Goal: Information Seeking & Learning: Check status

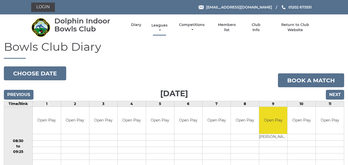
click at [156, 25] on link "Leagues" at bounding box center [159, 28] width 19 height 10
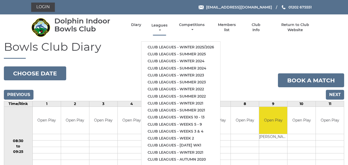
click at [158, 25] on link "Leagues" at bounding box center [159, 28] width 19 height 10
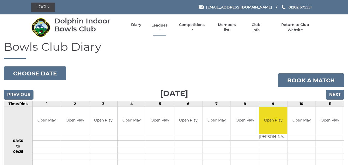
click at [158, 25] on link "Leagues" at bounding box center [159, 28] width 19 height 10
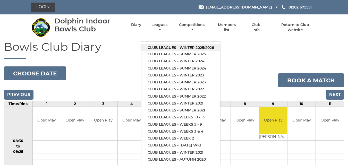
click at [167, 47] on link "Club leagues - Winter 2025/2026" at bounding box center [181, 47] width 79 height 7
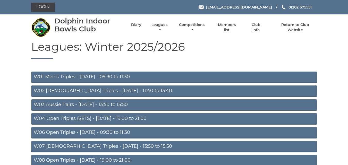
click at [102, 158] on link "W08 Open Triples - [DATE] - 19:00 to 21:00" at bounding box center [174, 160] width 286 height 11
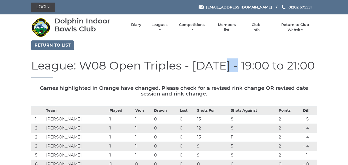
drag, startPoint x: 135, startPoint y: 69, endPoint x: 159, endPoint y: 51, distance: 29.7
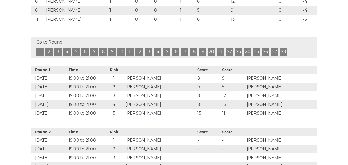
scroll to position [187, 0]
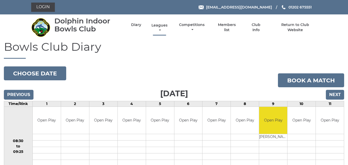
click at [160, 25] on link "Leagues" at bounding box center [159, 28] width 19 height 10
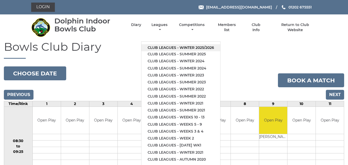
click at [168, 46] on link "Club leagues - Winter 2025/2026" at bounding box center [181, 47] width 79 height 7
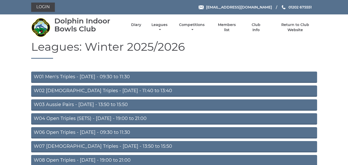
click at [102, 130] on link "W06 Open Triples - Tuesday - 09:30 to 11:30" at bounding box center [174, 132] width 286 height 11
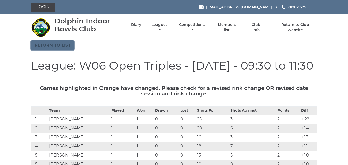
click at [61, 44] on link "Return to list" at bounding box center [52, 45] width 43 height 10
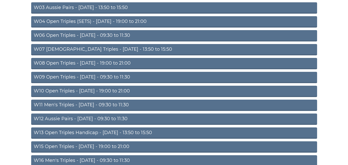
scroll to position [95, 0]
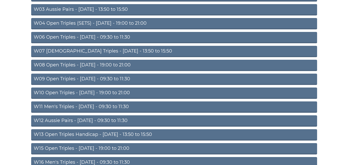
click at [124, 146] on link "W15 Open Triples - Thursday - 19:00 to 21:00" at bounding box center [174, 148] width 286 height 11
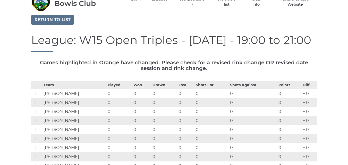
scroll to position [11, 0]
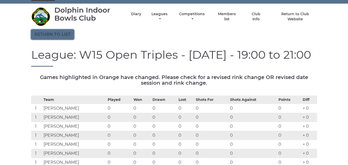
click at [68, 36] on link "Return to list" at bounding box center [52, 35] width 43 height 10
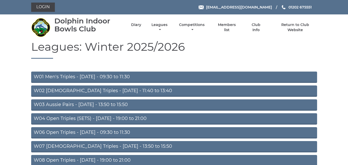
click at [48, 160] on link "W08 Open Triples - [DATE] - 19:00 to 21:00" at bounding box center [174, 160] width 286 height 11
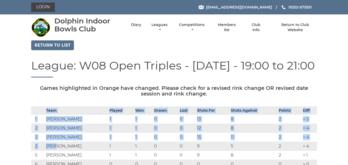
drag, startPoint x: 55, startPoint y: 156, endPoint x: 31, endPoint y: 146, distance: 26.1
click at [31, 146] on tbody "Team Played Won Drawn Lost Shots For Shots Against Points Diff 1 Dave CLARKE 1 …" at bounding box center [174, 161] width 286 height 108
